Goal: Task Accomplishment & Management: Manage account settings

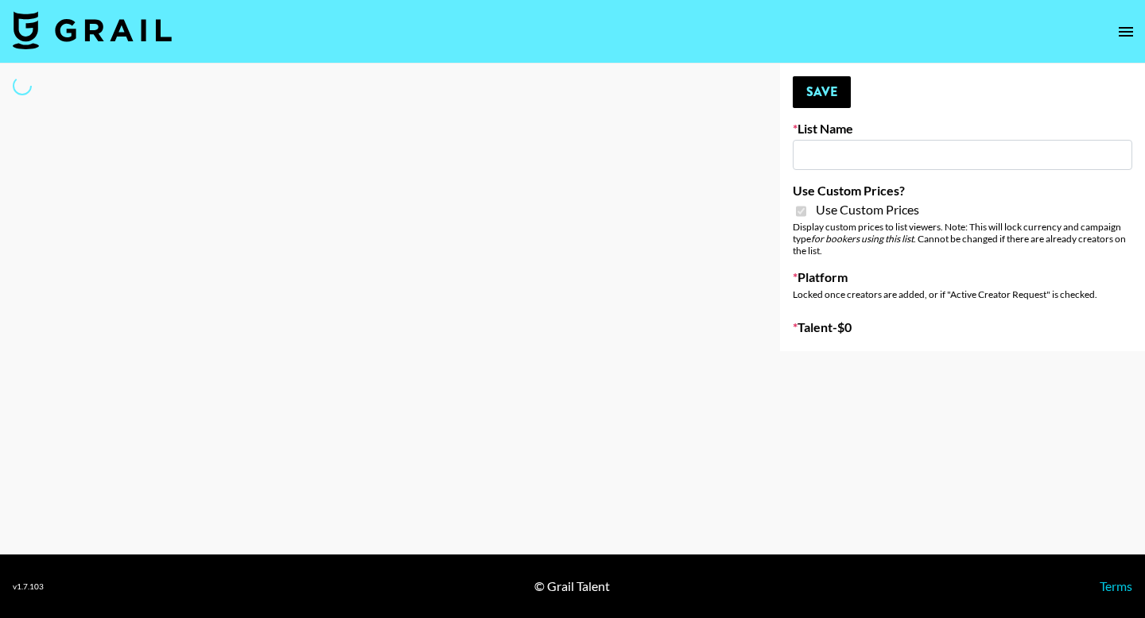
type input "PolyBuzz Campaign"
checkbox input "true"
select select "Brand"
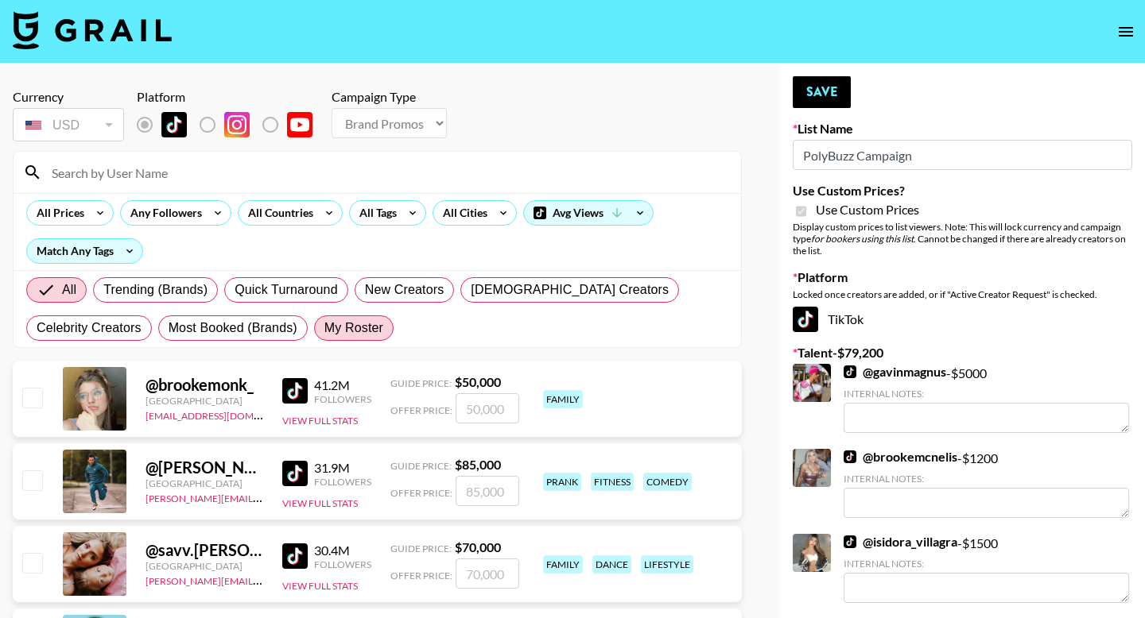
click at [374, 329] on span "My Roster" at bounding box center [353, 328] width 59 height 19
click at [324, 328] on input "My Roster" at bounding box center [324, 328] width 0 height 0
radio input "true"
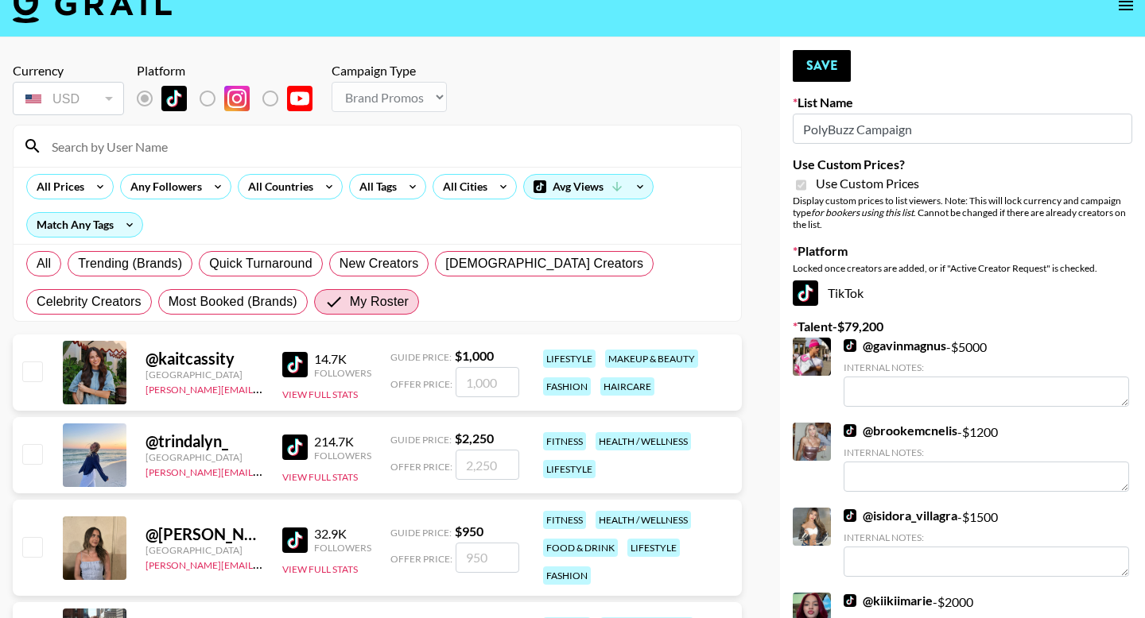
scroll to position [68, 0]
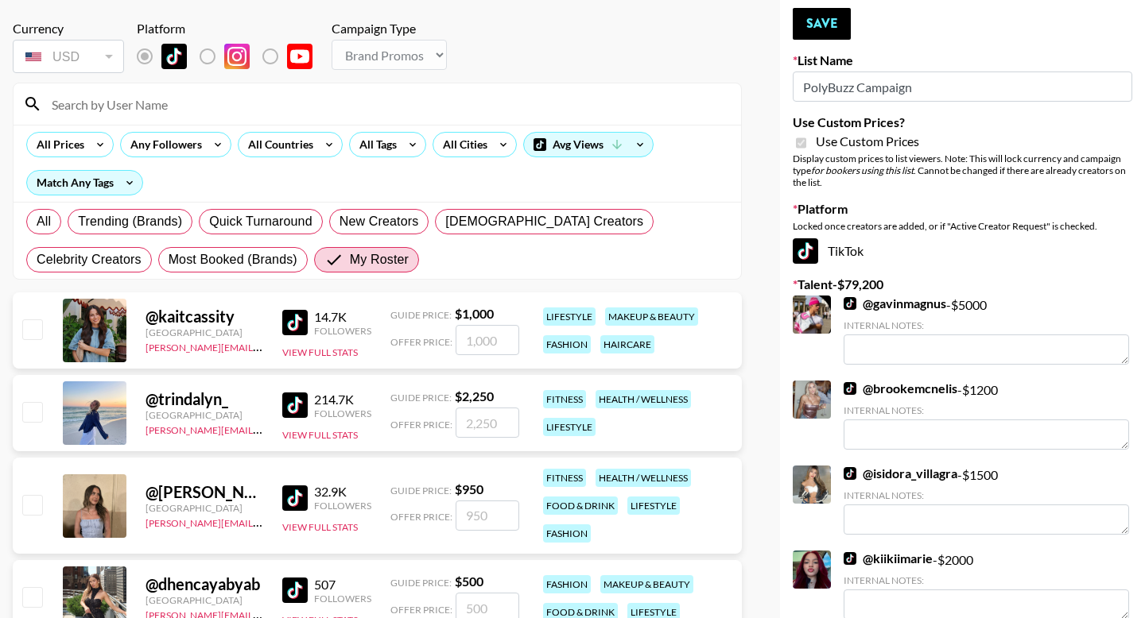
click at [44, 338] on div "@ kaitcassity United States gina.bellitti@grail-talent.com 14.7K Followers View…" at bounding box center [377, 330] width 729 height 76
click at [34, 333] on input "checkbox" at bounding box center [31, 329] width 19 height 19
checkbox input "true"
type input "1000"
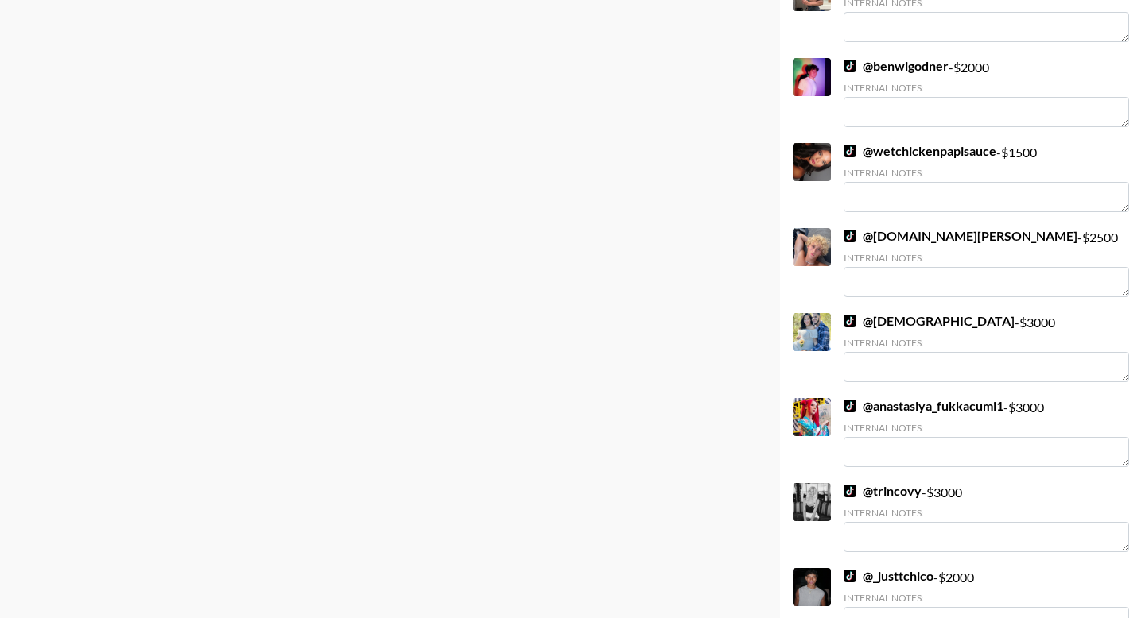
scroll to position [0, 0]
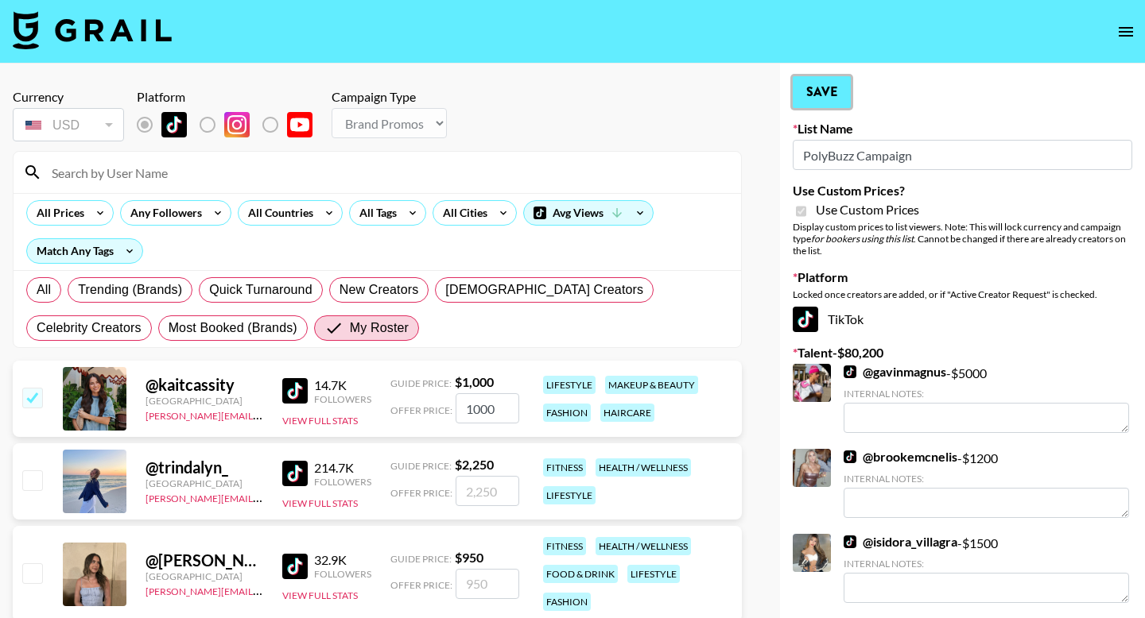
click at [831, 83] on button "Save" at bounding box center [821, 92] width 58 height 32
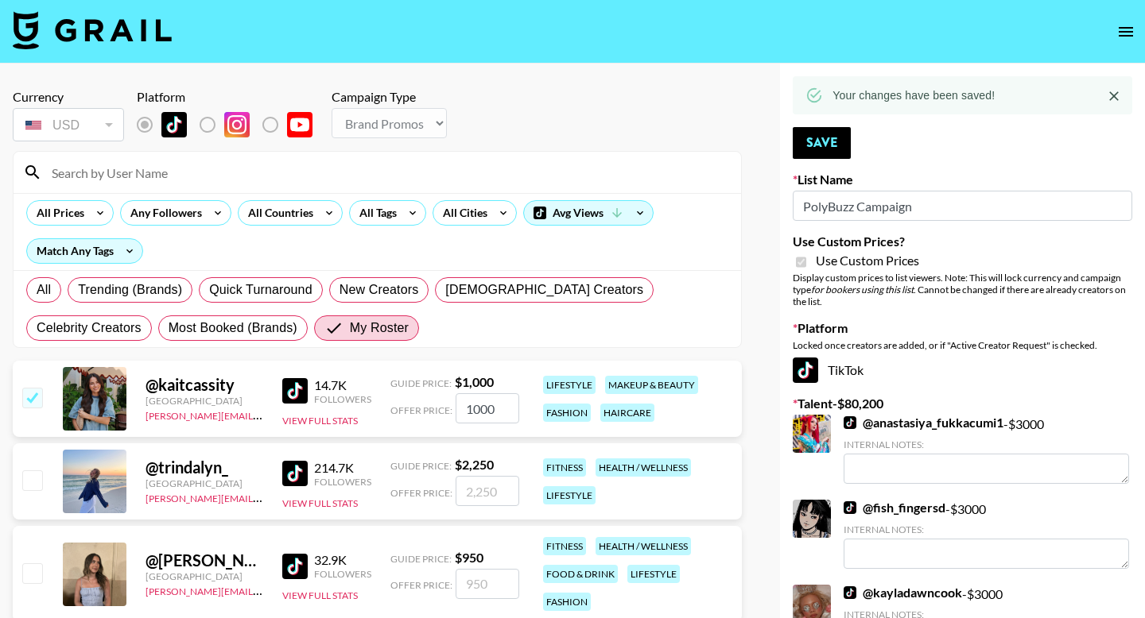
scroll to position [1219, 0]
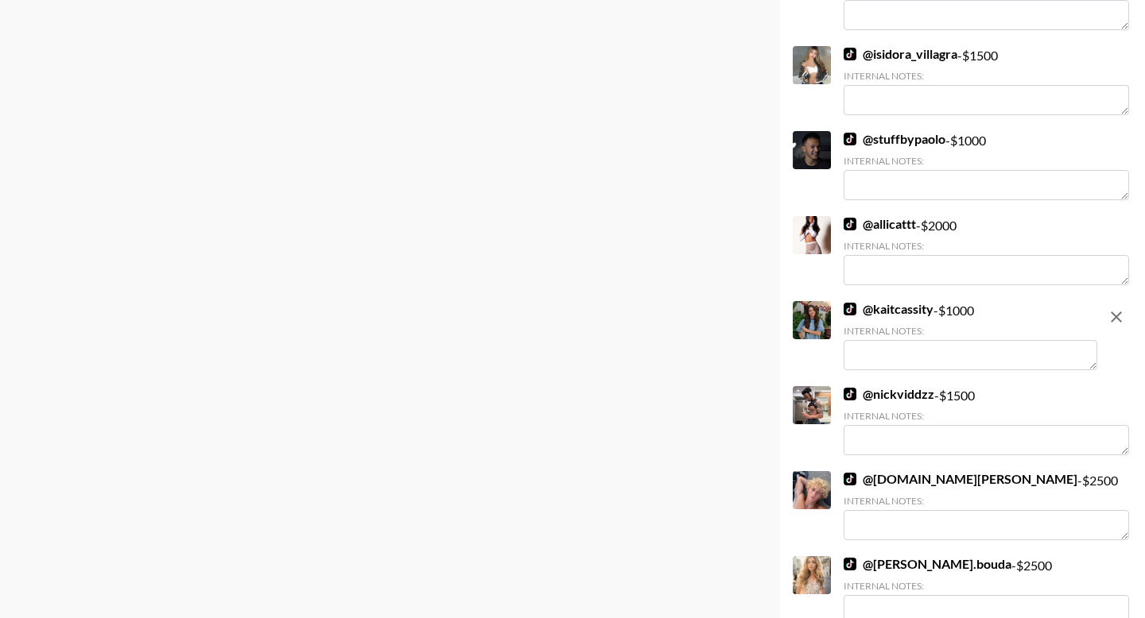
click at [1112, 320] on icon "remove" at bounding box center [1115, 317] width 11 height 11
checkbox input "false"
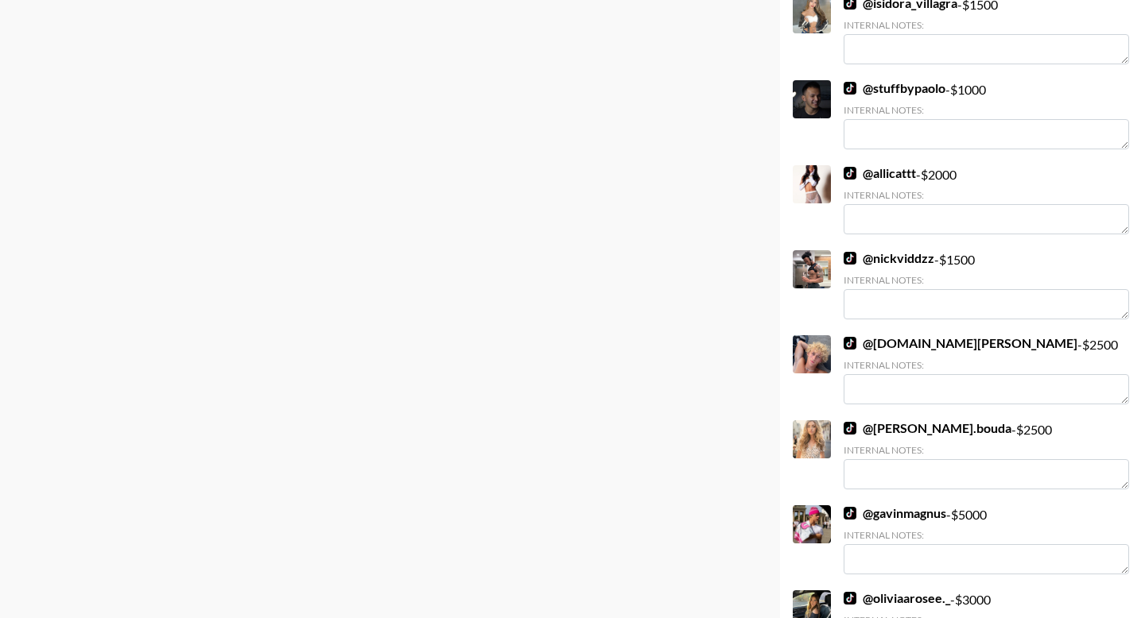
scroll to position [1168, 0]
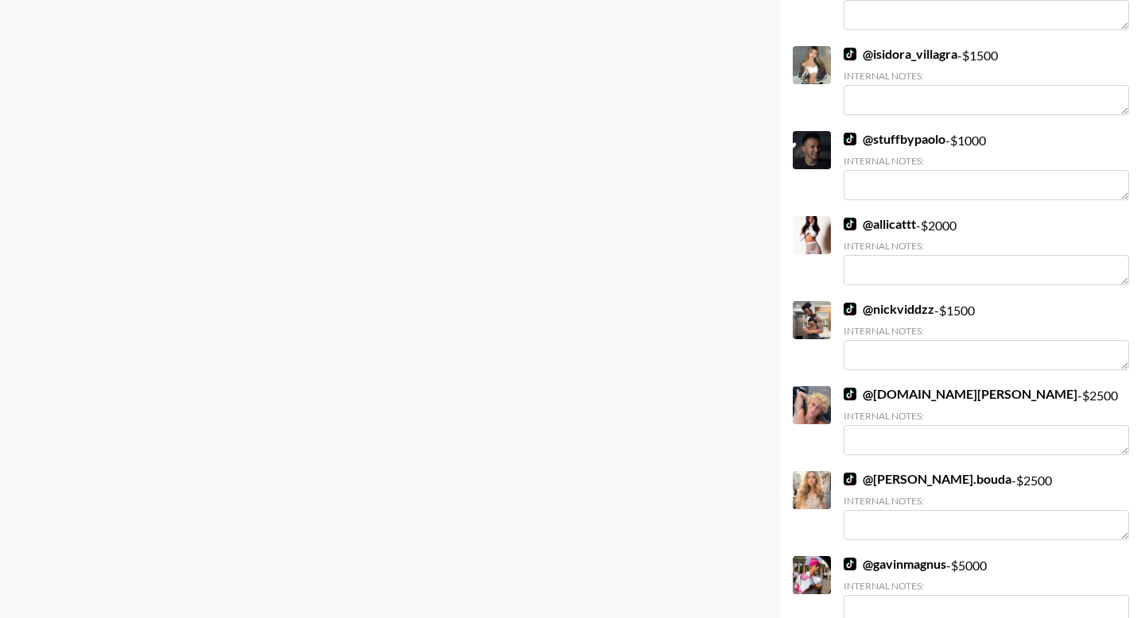
click at [614, 345] on div "Currency USD USD ​ Platform Campaign Type Choose Type... Song Promos Brand Prom…" at bounding box center [377, 327] width 754 height 2865
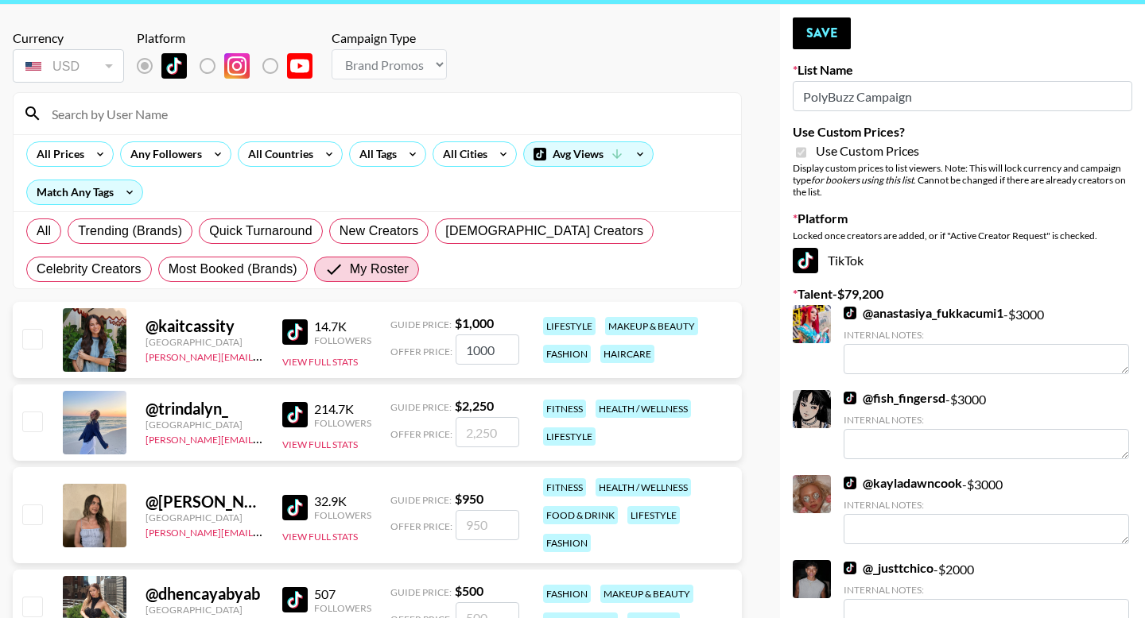
scroll to position [0, 0]
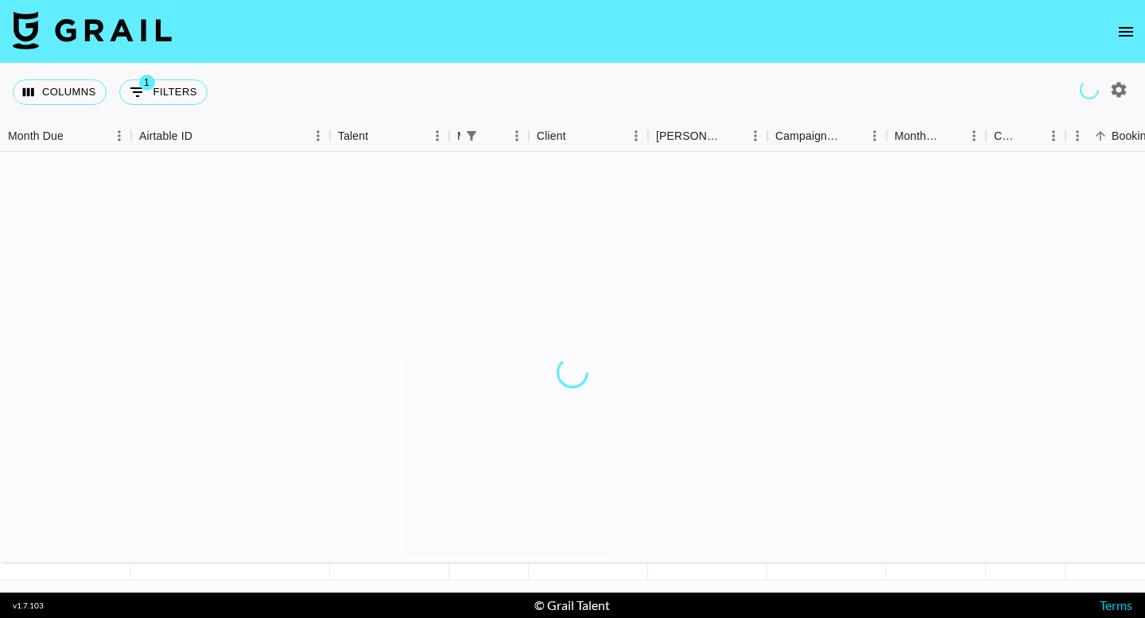
click at [1129, 31] on icon "open drawer" at bounding box center [1125, 32] width 14 height 10
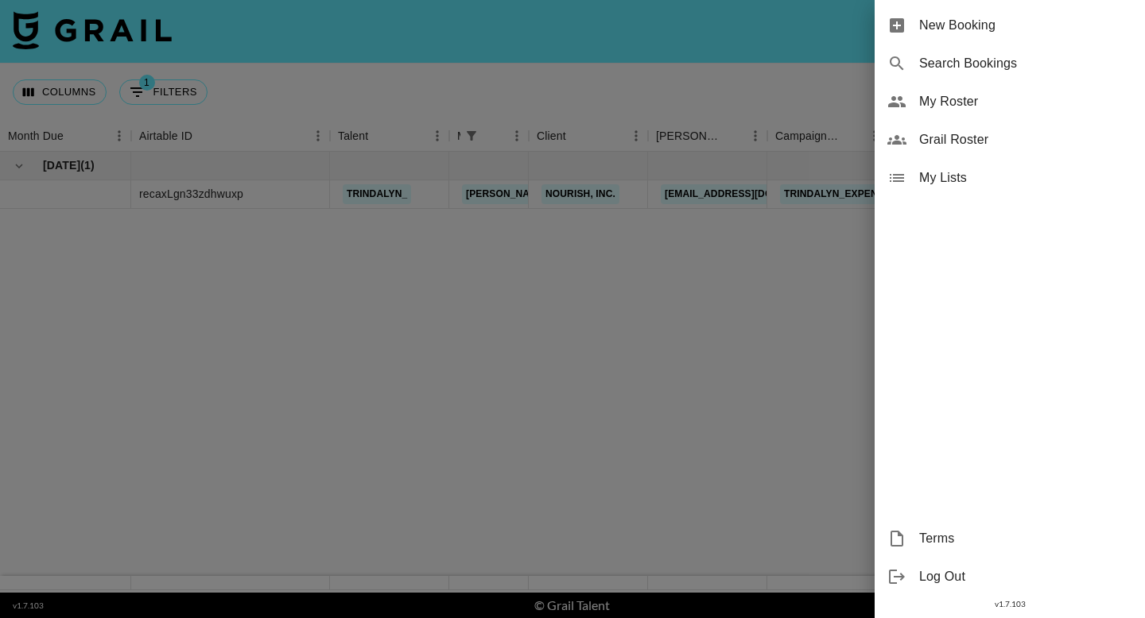
click at [982, 106] on span "My Roster" at bounding box center [1025, 101] width 213 height 19
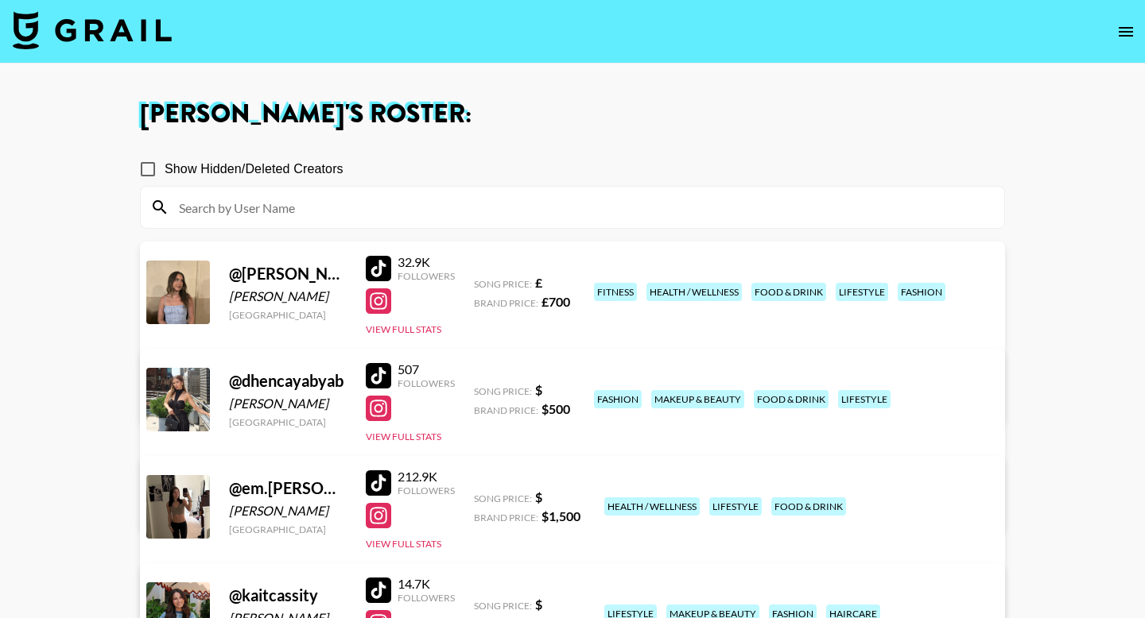
scroll to position [261, 0]
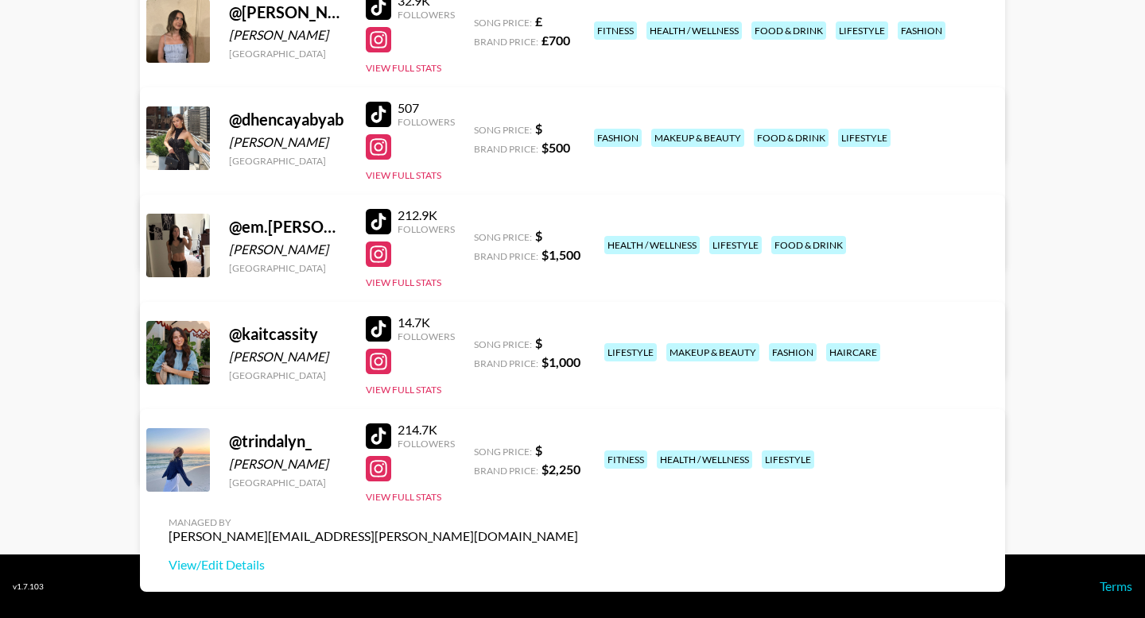
click at [578, 450] on link "View/Edit Details" at bounding box center [373, 458] width 409 height 16
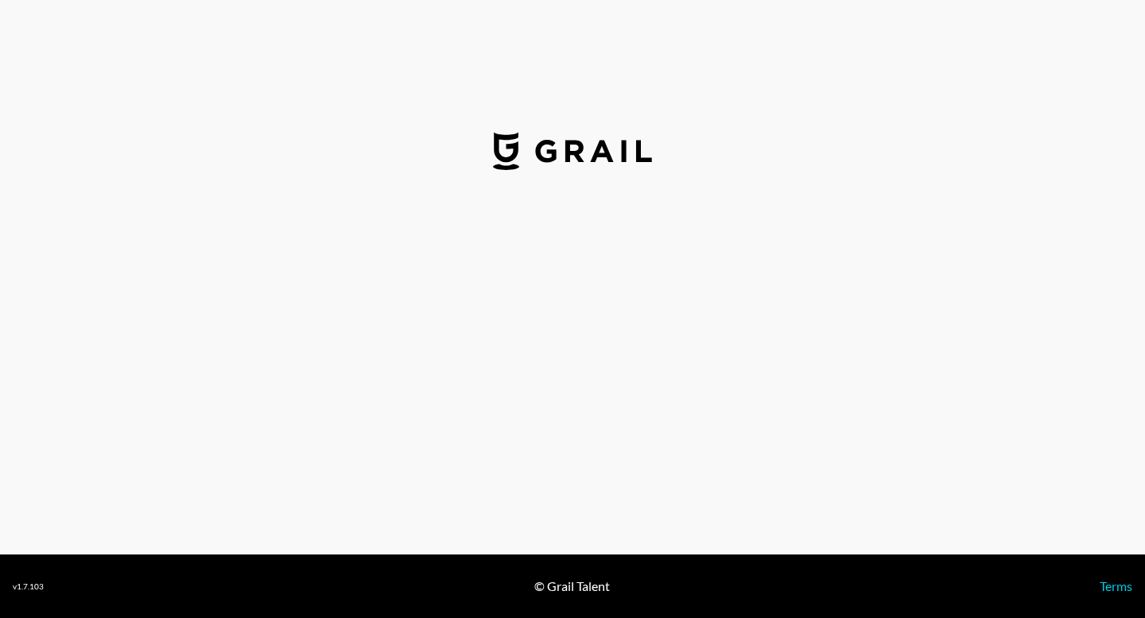
select select "USD"
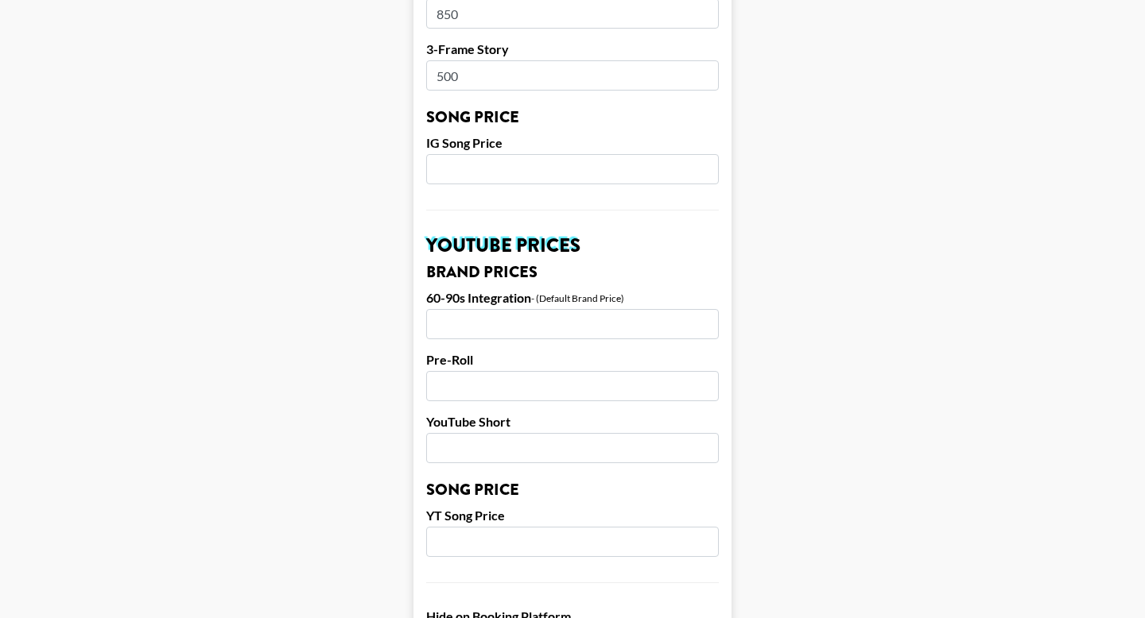
scroll to position [607, 0]
